Goal: Information Seeking & Learning: Check status

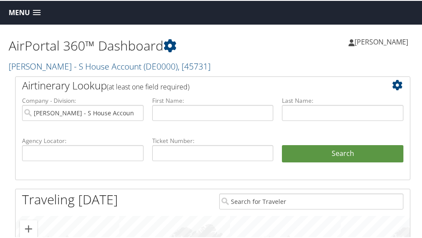
click at [37, 10] on span at bounding box center [37, 12] width 8 height 6
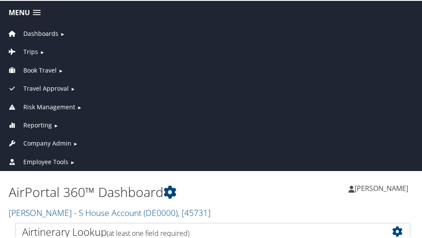
click at [49, 156] on span "Employee Tools" at bounding box center [45, 161] width 45 height 10
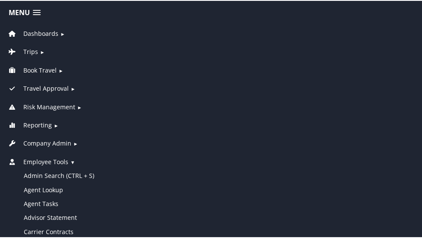
click at [40, 32] on span "Dashboards" at bounding box center [40, 33] width 35 height 10
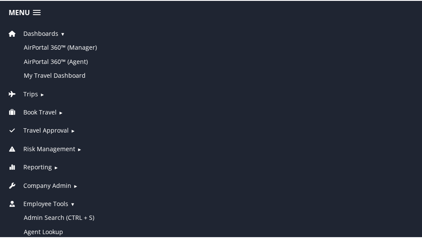
click at [40, 32] on span "Dashboards" at bounding box center [40, 33] width 35 height 10
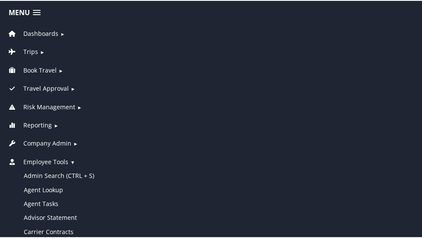
scroll to position [208, 0]
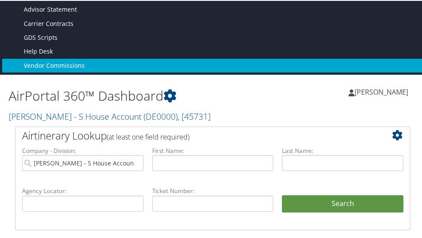
click at [61, 58] on link "Vendor Commissions" at bounding box center [212, 65] width 421 height 14
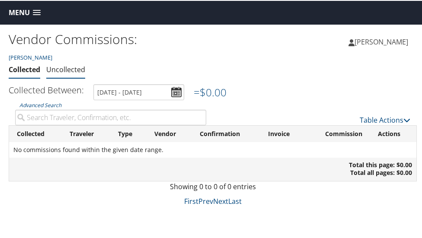
click at [71, 70] on link "Uncollected" at bounding box center [65, 69] width 39 height 10
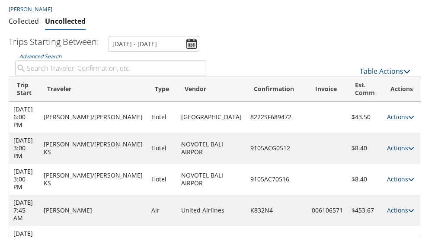
scroll to position [48, 0]
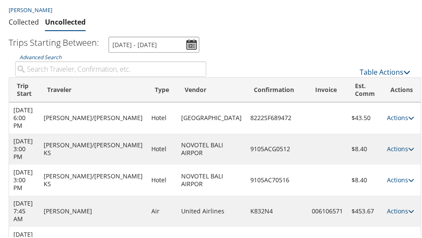
click at [190, 43] on input "4/30/2025 - 4/30/2026" at bounding box center [153, 44] width 91 height 16
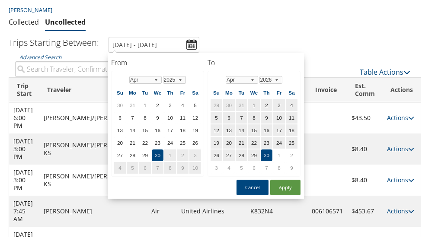
click at [242, 48] on ul "Trips Starting Between: 4/30/2025 - 4/30/2026" at bounding box center [207, 44] width 417 height 16
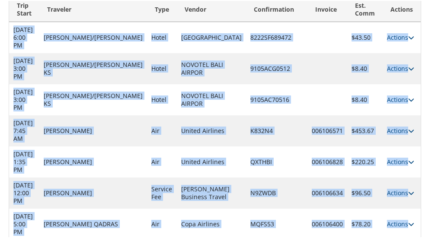
scroll to position [247, 0]
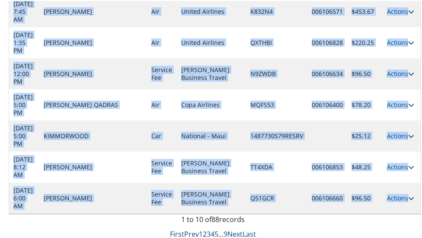
drag, startPoint x: 13, startPoint y: 108, endPoint x: 401, endPoint y: 205, distance: 400.8
click at [401, 205] on tbody "Apr 17, 2026 6:00 PM VINCENT/WAYNE ELLIS Hotel Yotelair Istanbul Airport 8222SF…" at bounding box center [214, 57] width 411 height 311
copy tbody "Apr 17, 2026 6:00 PM VINCENT/WAYNE ELLIS Hotel Yotelair Istanbul Airport 8222SF…"
click at [232, 231] on link "Next" at bounding box center [234, 234] width 15 height 10
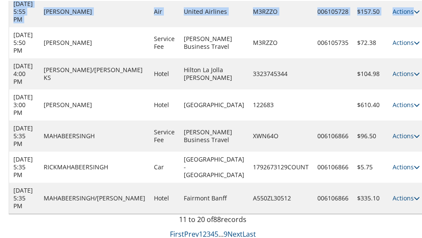
drag, startPoint x: 421, startPoint y: 125, endPoint x: 405, endPoint y: 25, distance: 101.7
click at [405, 25] on div "Vendor Commissions: Donna Evans Collected Uncollected Collected Uncollected" at bounding box center [212, 8] width 425 height 462
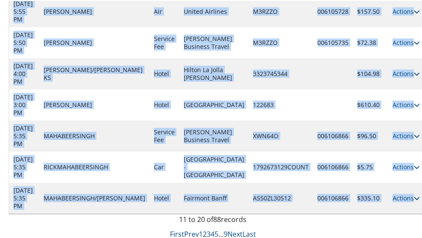
drag, startPoint x: 16, startPoint y: 136, endPoint x: 397, endPoint y: 194, distance: 385.5
click at [397, 194] on tbody "Jan 30, 2026 3:00 PM EVANS/DONNA KS Hotel Courtyard Airport Marriott 70982706 $…" at bounding box center [217, 57] width 417 height 311
copy tbody "an 30, 2026 3:00 PM EVANS/DONNA KS Hotel Courtyard Airport Marriott 70982706 $1…"
click at [230, 233] on link "Next" at bounding box center [234, 234] width 15 height 10
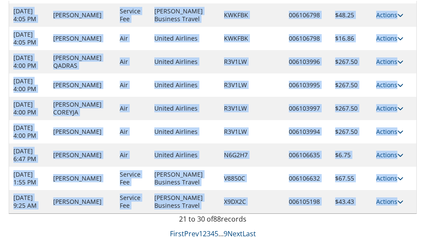
drag, startPoint x: 15, startPoint y: 61, endPoint x: 410, endPoint y: 203, distance: 419.7
click at [410, 203] on tbody "Dec 3, 2025 9:05 PM KAMAU STEPHEN Service Fee Christopherson Business Travel XC…" at bounding box center [212, 95] width 407 height 233
copy tbody "Dec 3, 2025 9:05 PM KAMAU STEPHEN Service Fee Christopherson Business Travel XC…"
click at [227, 230] on link "Next" at bounding box center [234, 233] width 15 height 10
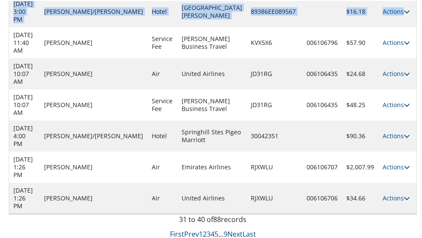
drag, startPoint x: 421, startPoint y: 130, endPoint x: 404, endPoint y: 18, distance: 113.8
click at [404, 18] on div "Vendor Commissions: Donna Evans Collected Uncollected Collected Uncollected" at bounding box center [212, 8] width 425 height 462
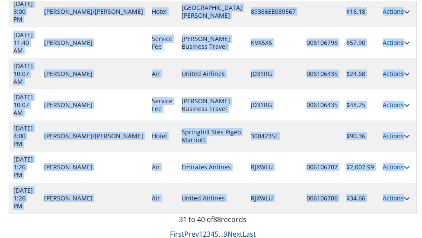
drag, startPoint x: 12, startPoint y: 125, endPoint x: 403, endPoint y: 194, distance: 397.1
click at [403, 194] on tbody "Oct 24, 2025 3:00 PM EVANS/ARTHUR Hotel La Quinta Inn Ste Mission Bay 89406EE06…" at bounding box center [212, 57] width 407 height 311
copy tbody "Oct 24, 2025 3:00 PM EVANS/ARTHUR Hotel La Quinta Inn Ste Mission Bay 89406EE06…"
click at [229, 230] on link "Next" at bounding box center [234, 234] width 15 height 10
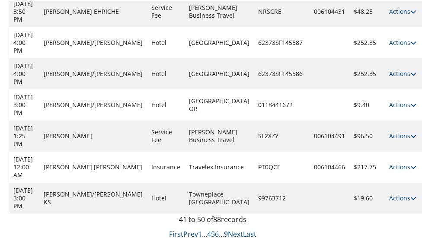
drag, startPoint x: 14, startPoint y: 4, endPoint x: 415, endPoint y: 188, distance: 441.5
click at [415, 188] on div "Vendor Commissions: Donna Evans Collected Uncollected Collected Uncollected" at bounding box center [212, 8] width 425 height 462
copy table "Trip Start Traveler Type Vendor Confirmation Invoice Est. Comm Actions Oct 1, 2…"
click at [229, 234] on link "Next" at bounding box center [235, 234] width 15 height 10
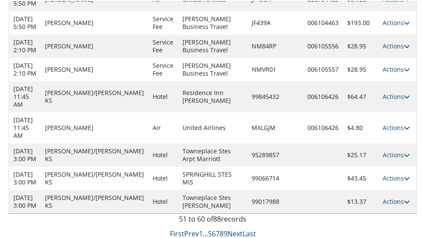
click at [233, 230] on link "Next" at bounding box center [234, 233] width 15 height 10
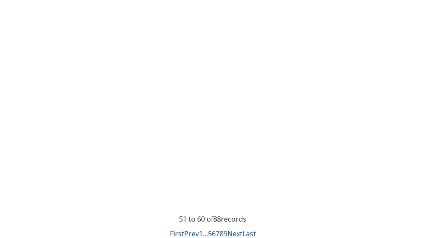
scroll to position [239, 0]
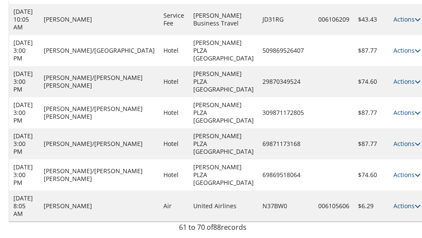
click at [233, 236] on link "Next" at bounding box center [234, 241] width 15 height 10
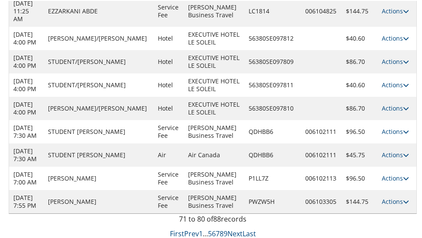
click at [236, 226] on div "71 to 80 of 88 records" at bounding box center [212, 220] width 395 height 15
click at [180, 226] on div "71 to 80 of 88 records" at bounding box center [212, 220] width 395 height 15
click at [237, 228] on div "71 to 80 of 88 records" at bounding box center [212, 220] width 395 height 15
click at [417, 17] on div "Vendor Commissions: Donna Evans Collected Uncollected Collected Uncollected" at bounding box center [212, 38] width 425 height 400
click at [417, 5] on div "Vendor Commissions: Donna Evans Collected Uncollected Collected Uncollected" at bounding box center [212, 38] width 425 height 400
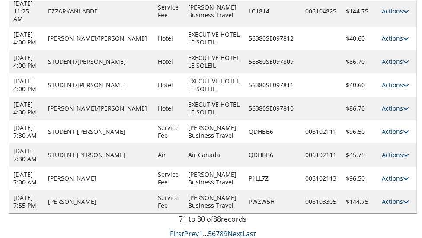
click at [417, 4] on div "Vendor Commissions: Donna Evans Collected Uncollected Collected Uncollected" at bounding box center [212, 38] width 425 height 400
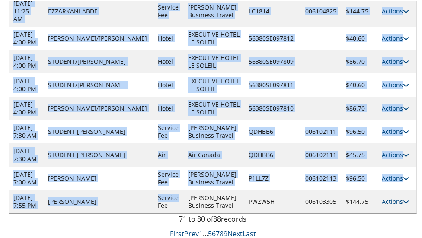
scroll to position [247, 0]
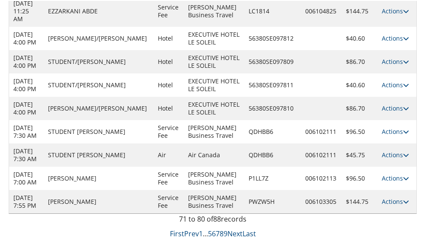
drag, startPoint x: 10, startPoint y: 83, endPoint x: 418, endPoint y: 191, distance: 422.1
click at [418, 191] on div "Vendor Commissions: Donna Evans Collected Uncollected Collected Uncollected" at bounding box center [212, 38] width 425 height 400
copy thead "Trip Start Traveler Type Vendor Confirmation Invoice Est. Comm Actions"
click at [18, 213] on div "71 to 80 of 88 records" at bounding box center [212, 220] width 395 height 15
click at [23, 205] on td "Jun 12, 2025 7:55 PM" at bounding box center [26, 200] width 35 height 23
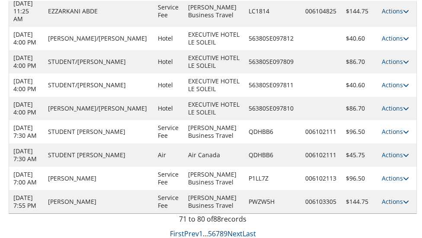
click at [24, 207] on td "Jun 12, 2025 7:55 PM" at bounding box center [26, 200] width 35 height 23
drag, startPoint x: 24, startPoint y: 207, endPoint x: 19, endPoint y: 213, distance: 7.9
click at [19, 213] on div "71 to 80 of 88 records" at bounding box center [212, 220] width 395 height 15
click at [192, 233] on link "Prev" at bounding box center [191, 233] width 15 height 10
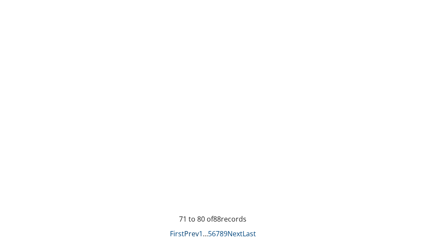
scroll to position [239, 0]
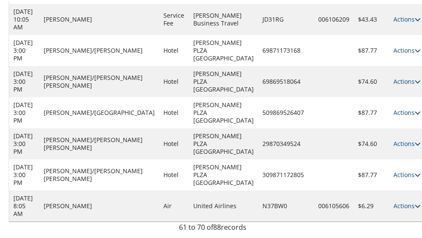
click at [185, 236] on link "Prev" at bounding box center [191, 241] width 15 height 10
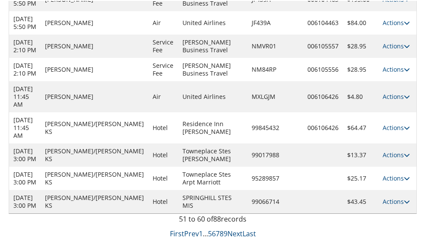
click at [222, 228] on div "51 to 60 of 88 records" at bounding box center [212, 220] width 395 height 15
click at [210, 228] on div "51 to 60 of 88 records" at bounding box center [212, 220] width 395 height 15
click at [196, 227] on div "51 to 60 of 88 records" at bounding box center [212, 220] width 395 height 15
click at [417, 15] on div "Vendor Commissions: Donna Evans Collected Uncollected Collected Uncollected" at bounding box center [212, 38] width 425 height 400
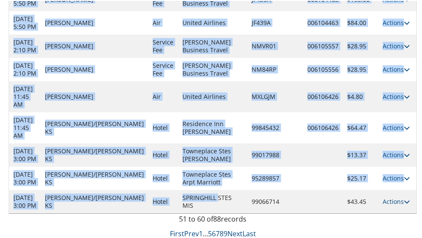
scroll to position [247, 0]
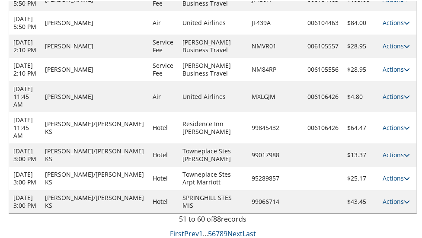
drag, startPoint x: 12, startPoint y: 83, endPoint x: 416, endPoint y: 213, distance: 424.1
click at [416, 213] on div "Vendor Commissions: Donna Evans Collected Uncollected Collected Uncollected" at bounding box center [212, 38] width 425 height 400
copy thead "Trip Start Traveler Type Vendor Confirmation Invoice Est. Comm Actions"
click at [221, 232] on link "8" at bounding box center [222, 233] width 4 height 10
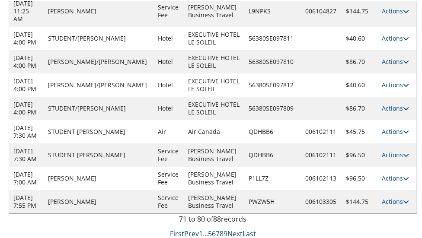
click at [417, 7] on div "Vendor Commissions: Donna Evans Collected Uncollected Collected Uncollected" at bounding box center [212, 38] width 425 height 400
drag, startPoint x: 417, startPoint y: 7, endPoint x: 414, endPoint y: 1, distance: 6.8
click at [414, 1] on div "Vendor Commissions: Donna Evans Collected Uncollected Collected Uncollected" at bounding box center [212, 38] width 425 height 400
click at [414, 2] on div "Vendor Commissions: Donna Evans Collected Uncollected Collected Uncollected" at bounding box center [212, 38] width 425 height 400
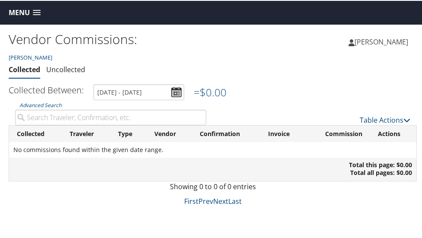
click at [35, 8] on link "Menu" at bounding box center [24, 12] width 41 height 14
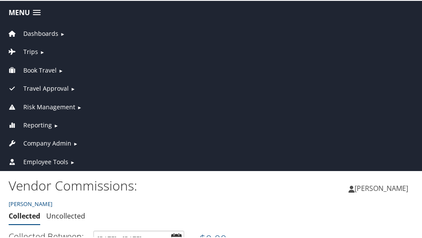
click at [59, 158] on span "Employee Tools" at bounding box center [45, 161] width 45 height 10
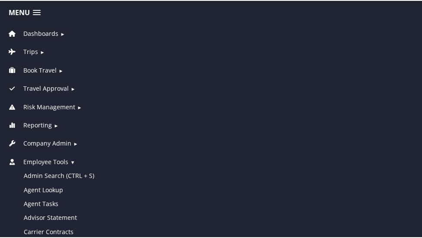
click at [47, 158] on span "Employee Tools" at bounding box center [45, 161] width 45 height 10
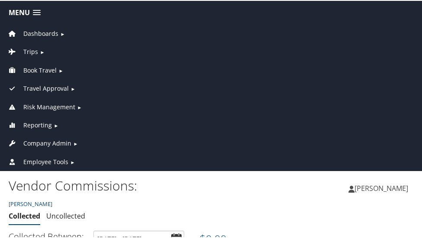
click at [47, 158] on span "Employee Tools" at bounding box center [45, 161] width 45 height 10
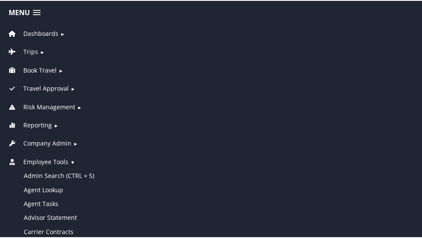
click at [29, 33] on span "Dashboards" at bounding box center [40, 33] width 35 height 10
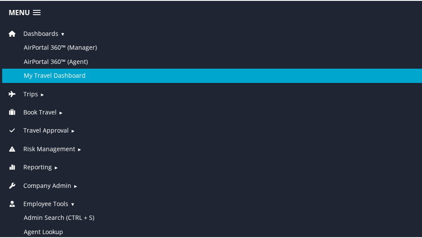
click at [39, 73] on link "My Travel Dashboard" at bounding box center [212, 75] width 421 height 14
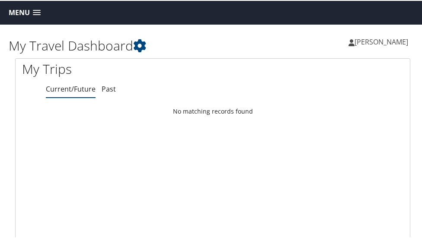
click at [37, 12] on span at bounding box center [37, 12] width 8 height 6
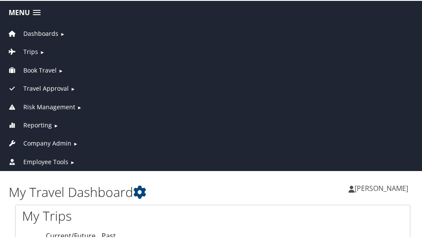
click at [40, 34] on span "Dashboards" at bounding box center [40, 33] width 35 height 10
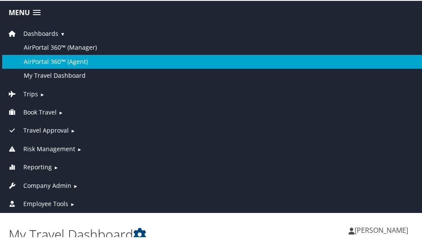
click at [46, 57] on link "AirPortal 360™ (Agent)" at bounding box center [212, 61] width 421 height 14
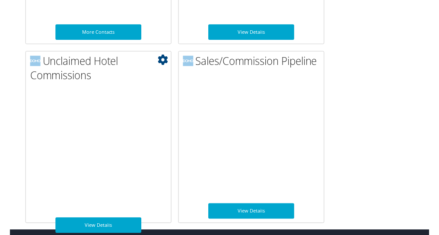
scroll to position [946, 0]
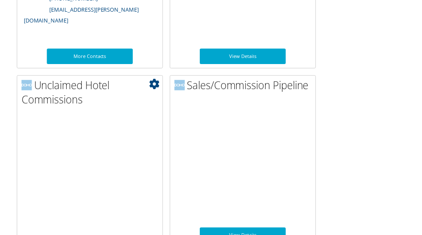
click at [73, 95] on h2 "Unclaimed Hotel Commissions" at bounding box center [91, 92] width 142 height 29
click at [71, 93] on h2 "Unclaimed Hotel Commissions" at bounding box center [91, 92] width 142 height 29
click at [153, 86] on icon at bounding box center [154, 84] width 10 height 10
click at [153, 83] on icon at bounding box center [154, 84] width 10 height 10
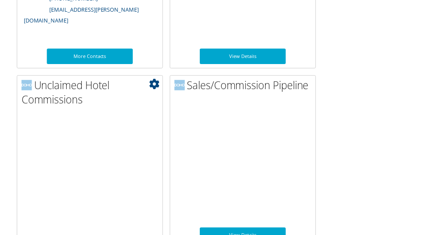
click at [151, 81] on icon at bounding box center [154, 84] width 10 height 10
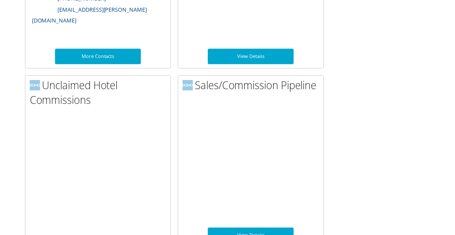
scroll to position [616, 0]
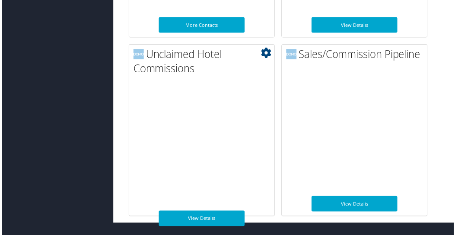
click at [138, 52] on img at bounding box center [138, 54] width 10 height 10
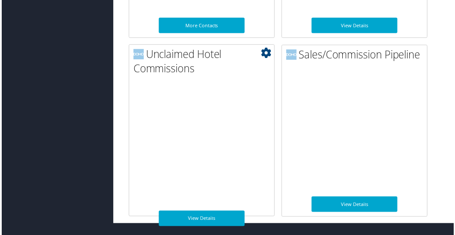
click at [160, 58] on h2 "Unclaimed Hotel Commissions" at bounding box center [204, 61] width 142 height 29
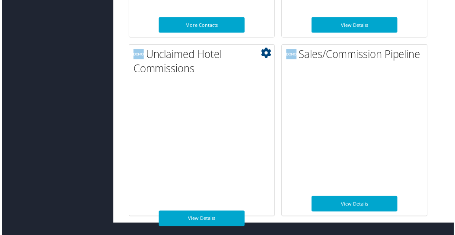
click at [160, 58] on h2 "Unclaimed Hotel Commissions" at bounding box center [204, 61] width 142 height 29
click at [138, 51] on img at bounding box center [138, 54] width 10 height 10
click at [147, 60] on h2 "Unclaimed Hotel Commissions" at bounding box center [204, 61] width 142 height 29
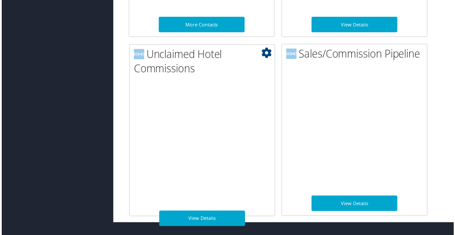
drag, startPoint x: 153, startPoint y: 64, endPoint x: 156, endPoint y: 67, distance: 4.6
click at [154, 64] on h2 "Unclaimed Hotel Commissions" at bounding box center [204, 61] width 142 height 29
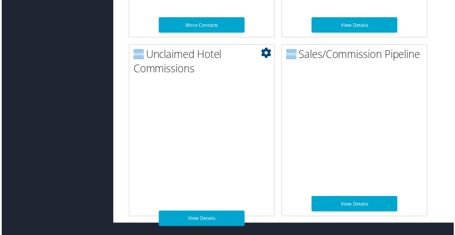
click at [156, 67] on h2 "Unclaimed Hotel Commissions" at bounding box center [204, 61] width 142 height 29
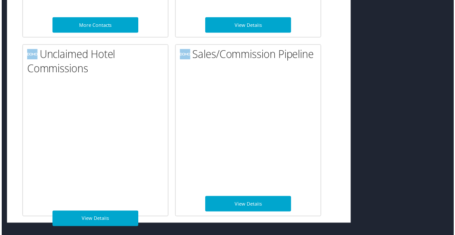
scroll to position [616, 118]
